Goal: Find specific page/section: Find specific page/section

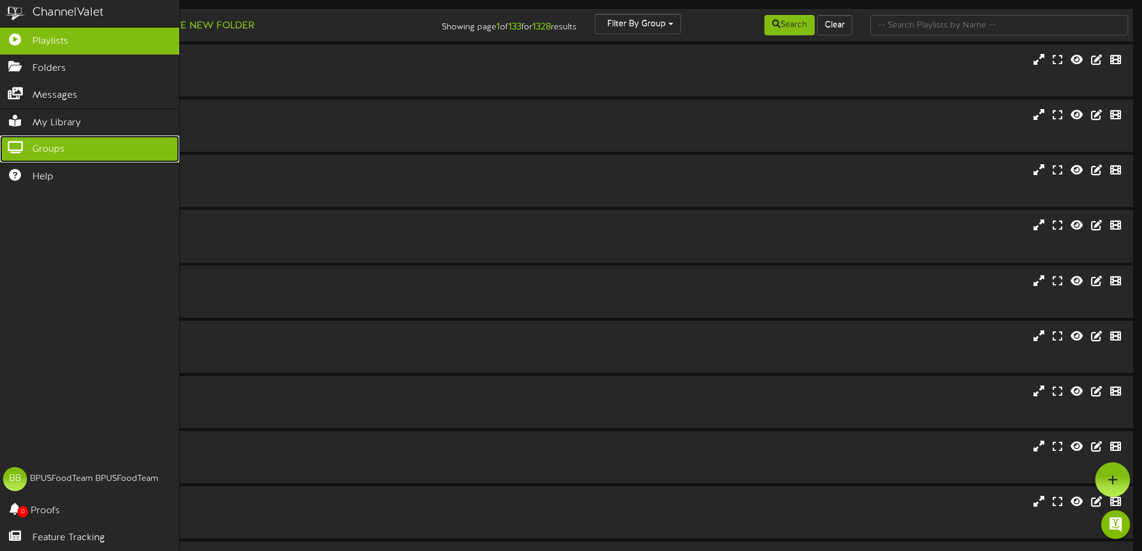
click at [18, 146] on icon at bounding box center [15, 145] width 30 height 9
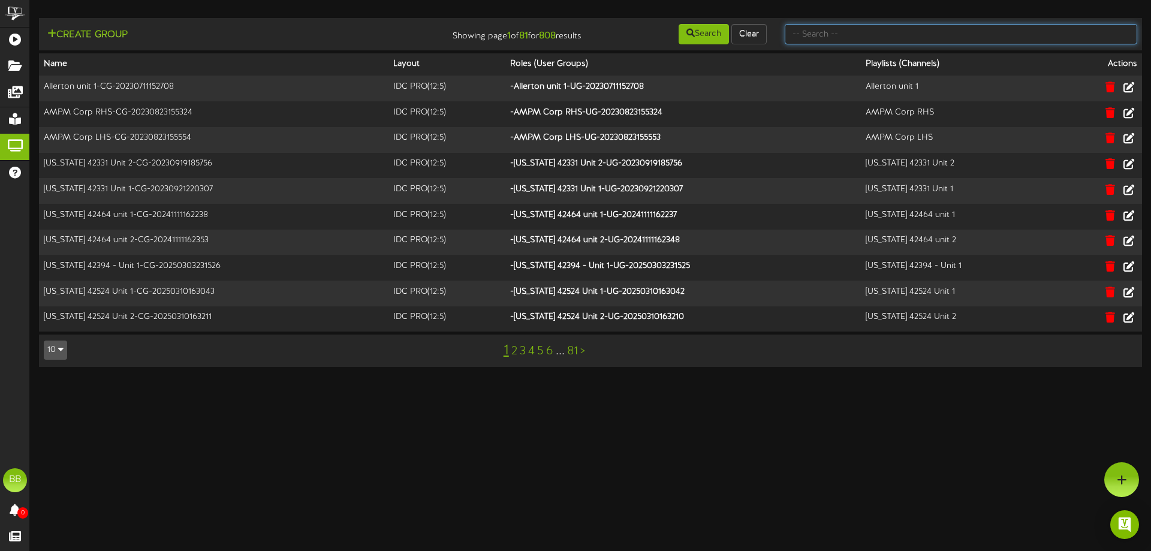
click at [895, 32] on input "text" at bounding box center [960, 34] width 352 height 20
type input "TFC Southern"
click at [723, 39] on button "Search" at bounding box center [703, 34] width 50 height 20
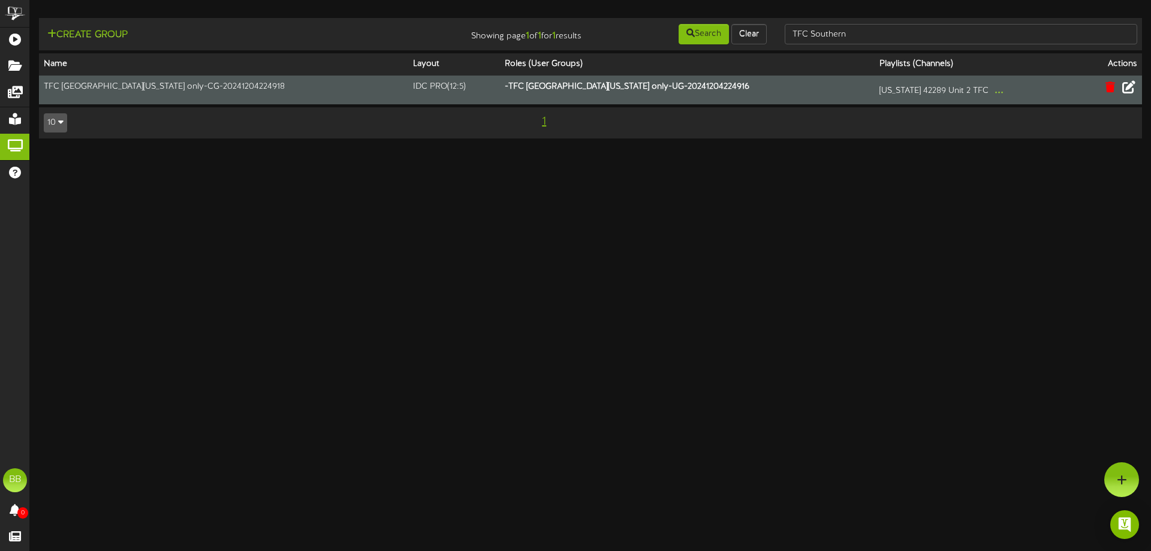
click at [1126, 90] on icon at bounding box center [1128, 86] width 13 height 13
